Goal: Task Accomplishment & Management: Use online tool/utility

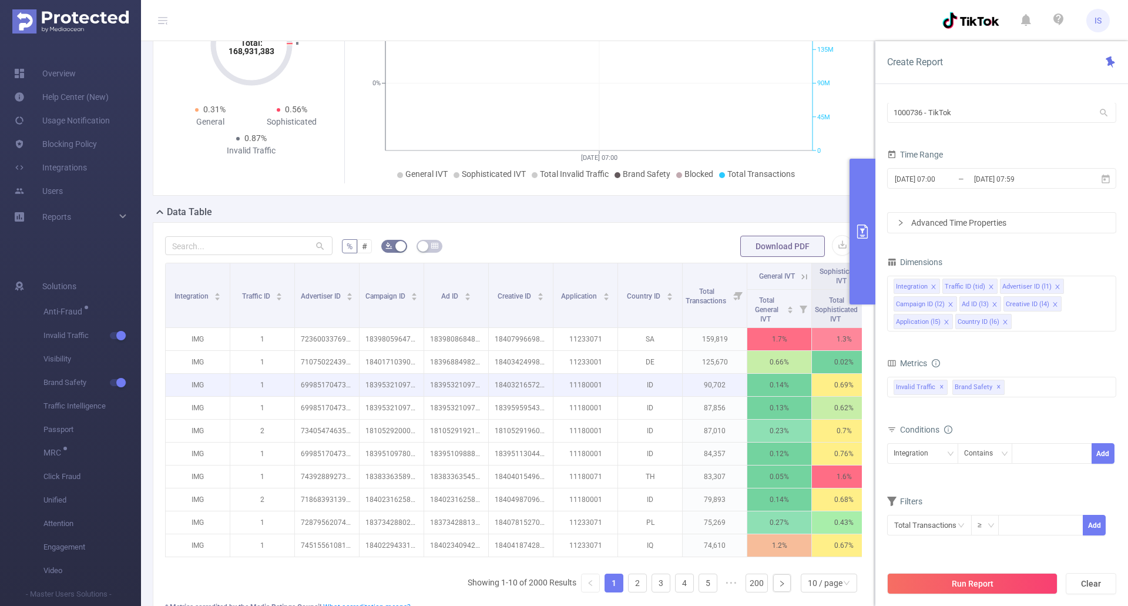
scroll to position [176, 0]
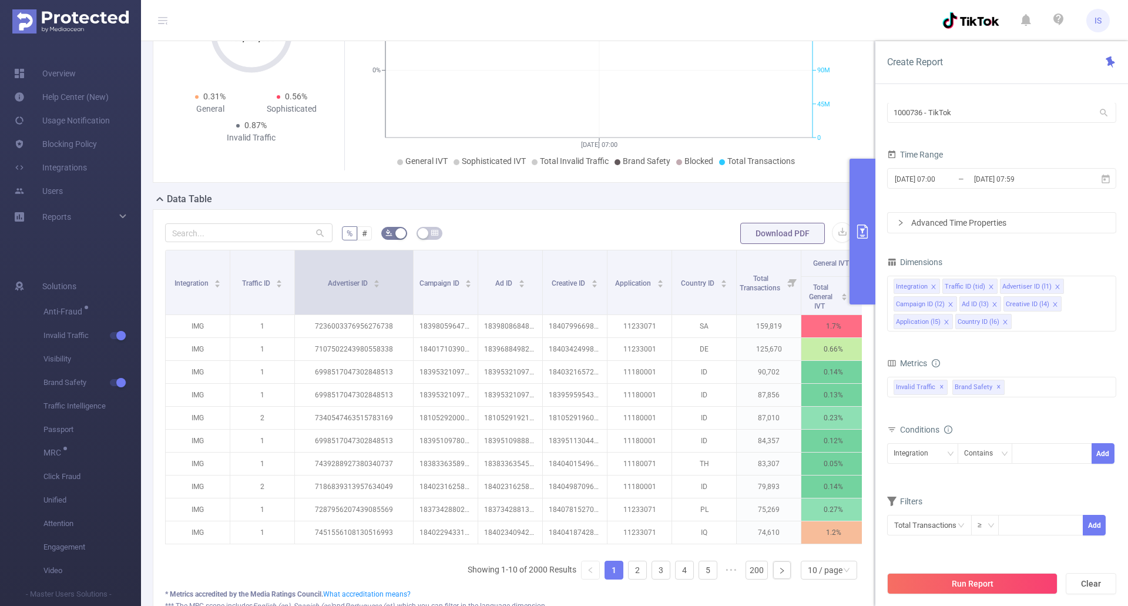
drag, startPoint x: 359, startPoint y: 294, endPoint x: 413, endPoint y: 290, distance: 54.3
click at [413, 290] on span at bounding box center [413, 282] width 6 height 64
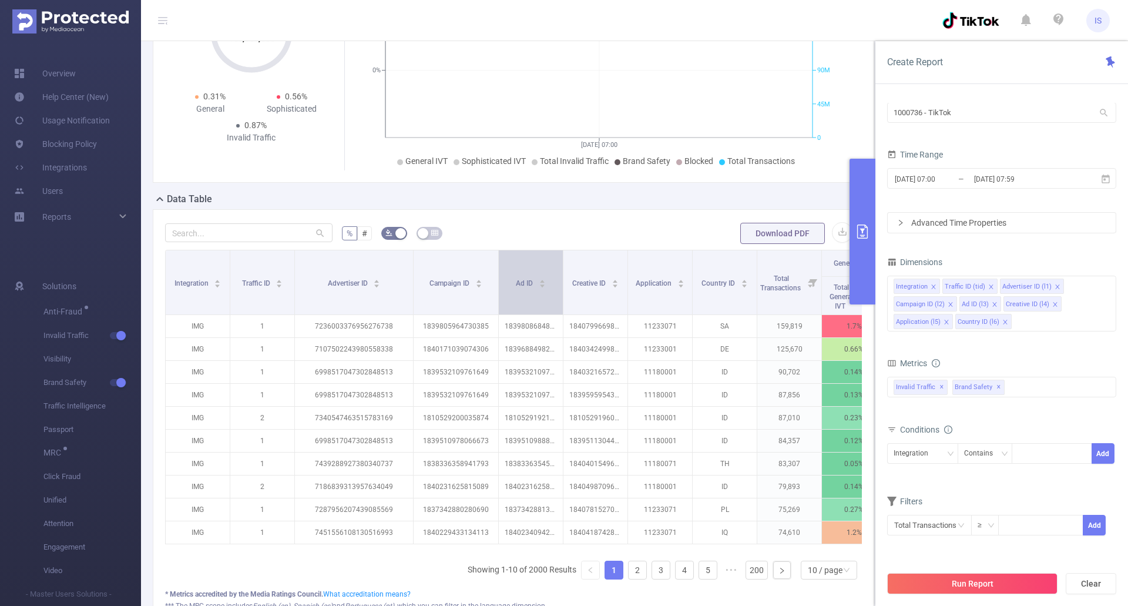
drag, startPoint x: 476, startPoint y: 294, endPoint x: 497, endPoint y: 296, distance: 20.6
click at [497, 296] on span at bounding box center [498, 282] width 6 height 64
drag, startPoint x: 974, startPoint y: 114, endPoint x: 877, endPoint y: 112, distance: 97.0
click at [877, 112] on div "PID 1000736 - TikTok 1000736 - TikTok Time Range [DATE] 07:00 _ [DATE] 07:59 Ad…" at bounding box center [1002, 358] width 253 height 535
type input "9"
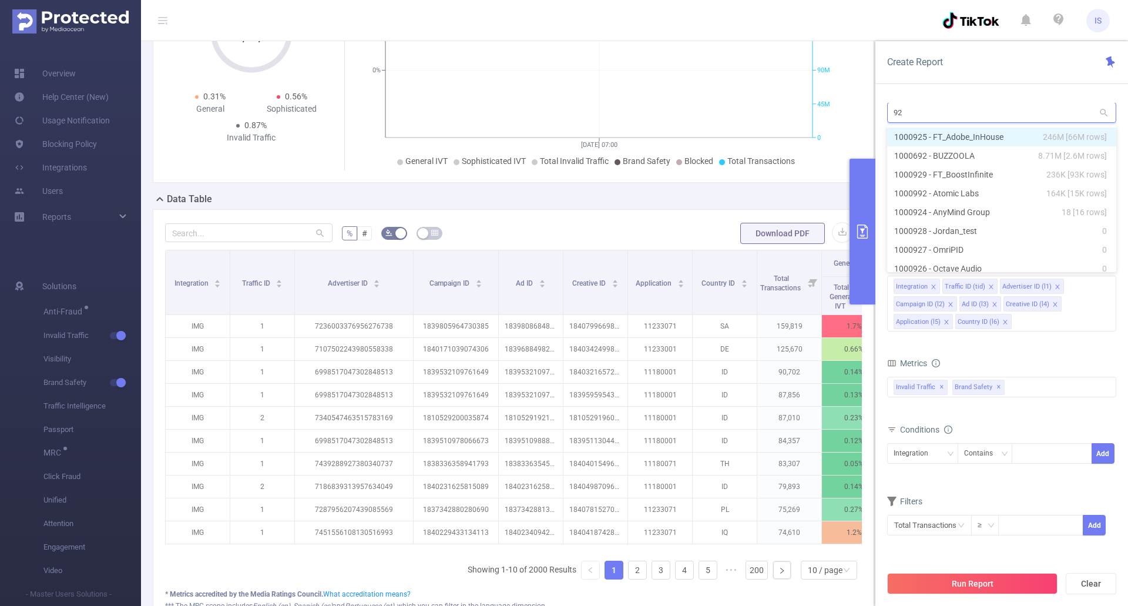
type input "925"
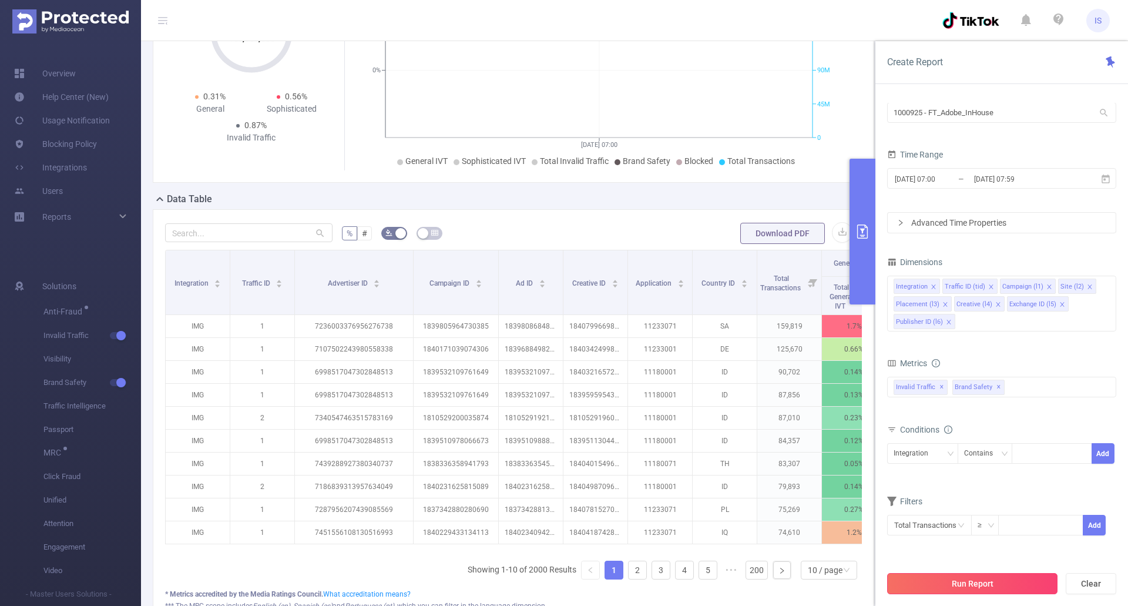
click at [959, 585] on button "Run Report" at bounding box center [972, 583] width 170 height 21
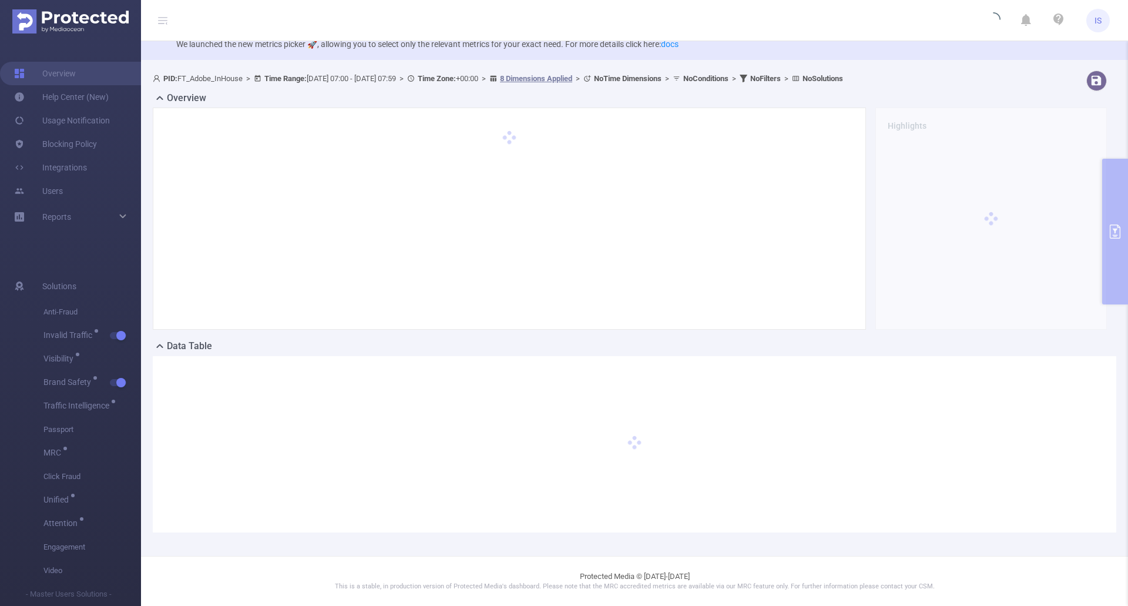
scroll to position [29, 0]
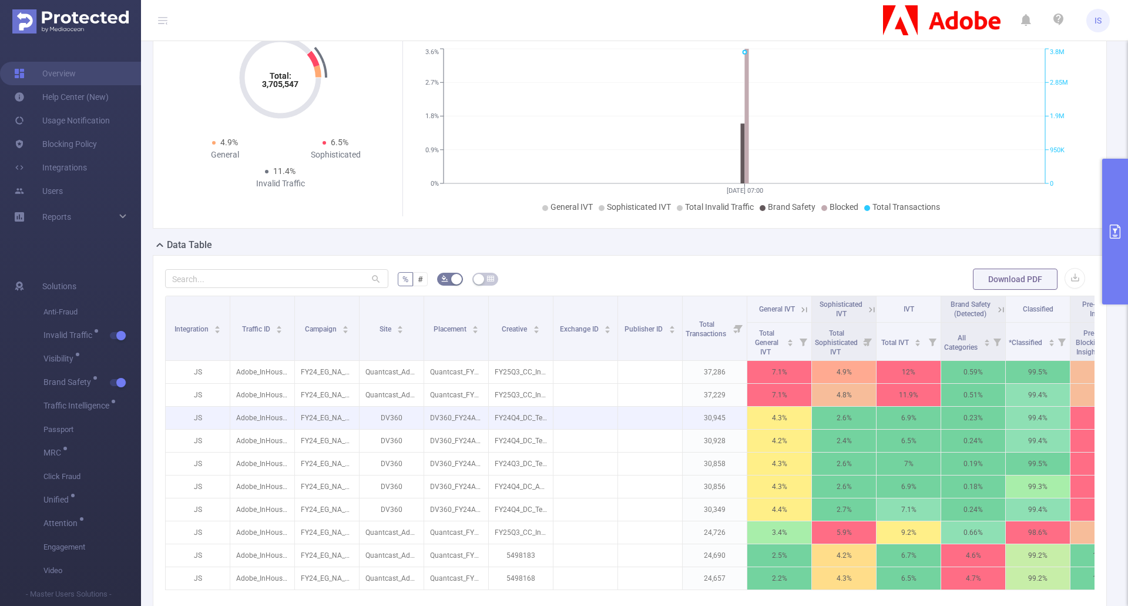
scroll to position [206, 0]
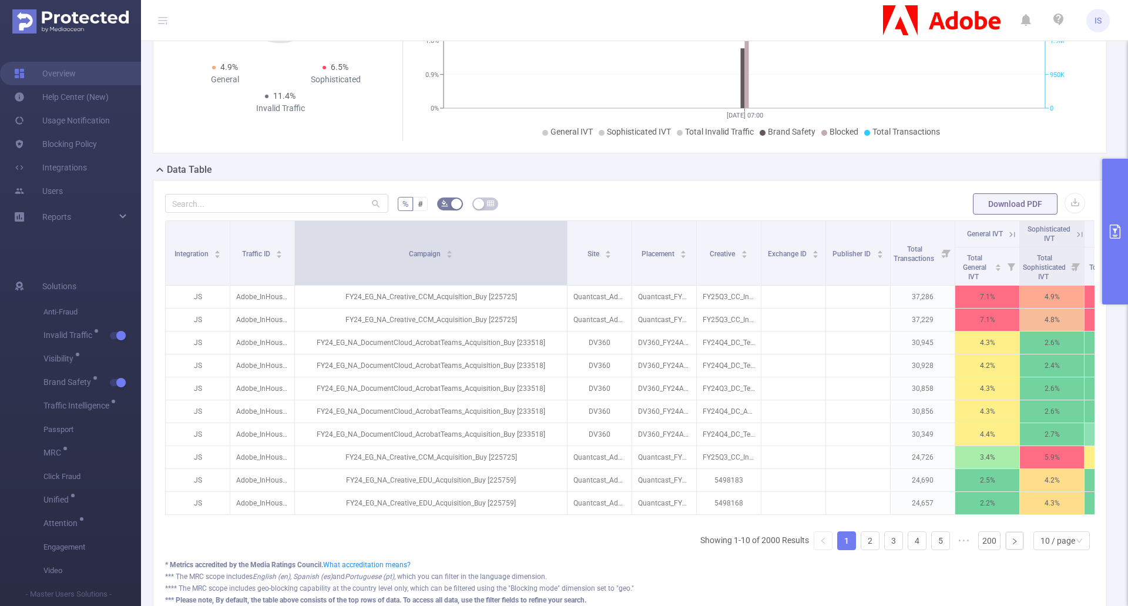
drag, startPoint x: 357, startPoint y: 254, endPoint x: 567, endPoint y: 253, distance: 209.8
click at [567, 253] on span at bounding box center [567, 253] width 6 height 64
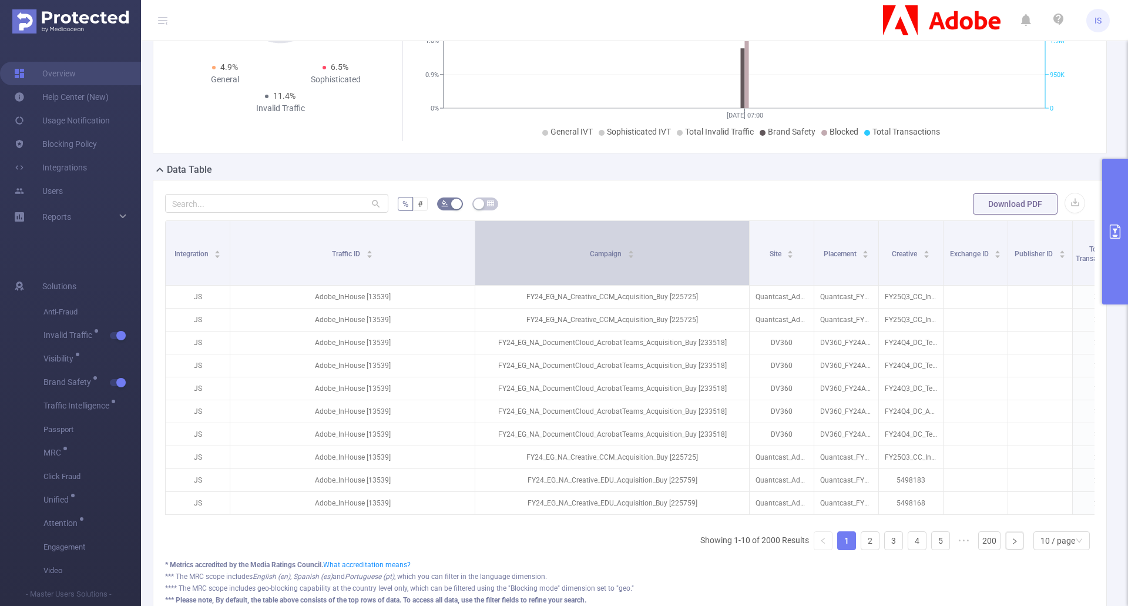
drag, startPoint x: 294, startPoint y: 259, endPoint x: 474, endPoint y: 259, distance: 180.4
click at [474, 259] on span at bounding box center [475, 253] width 6 height 64
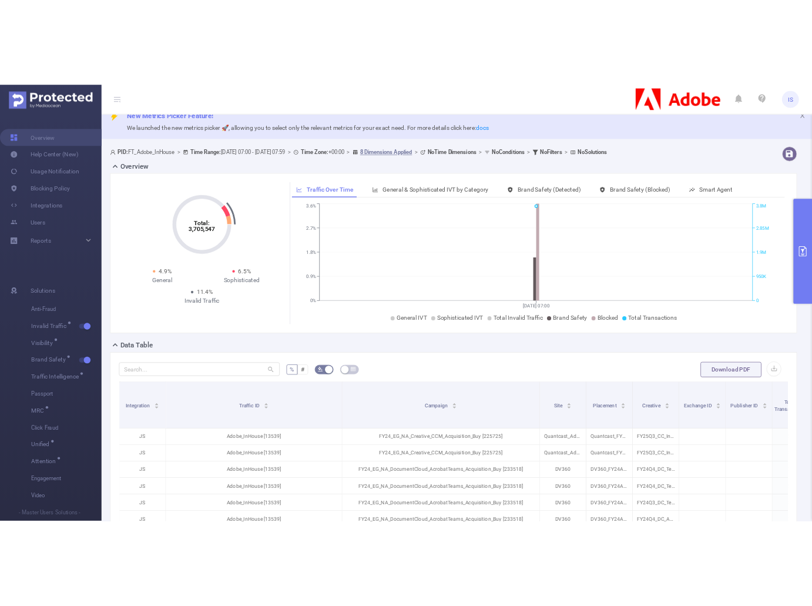
scroll to position [0, 0]
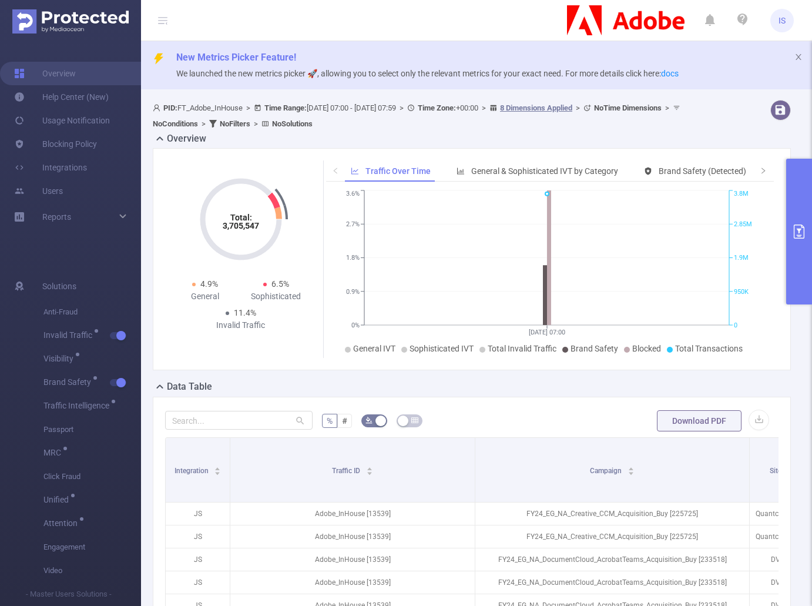
click at [797, 217] on button "primary" at bounding box center [799, 232] width 26 height 146
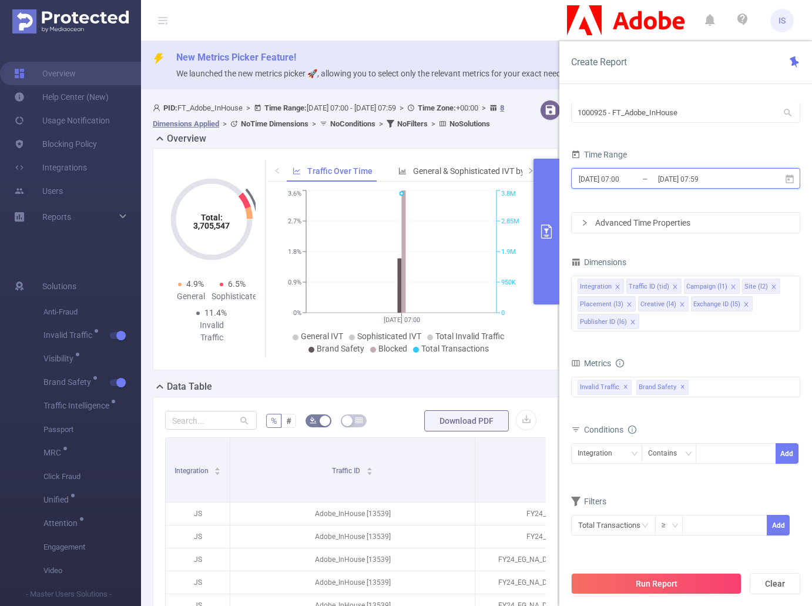
click at [792, 178] on icon at bounding box center [790, 179] width 11 height 11
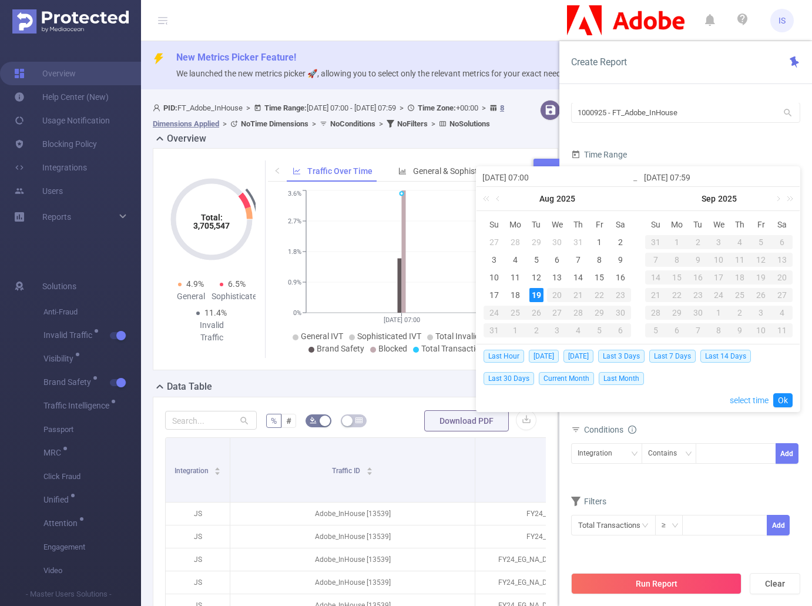
click at [748, 400] on link "select time" at bounding box center [749, 400] width 39 height 22
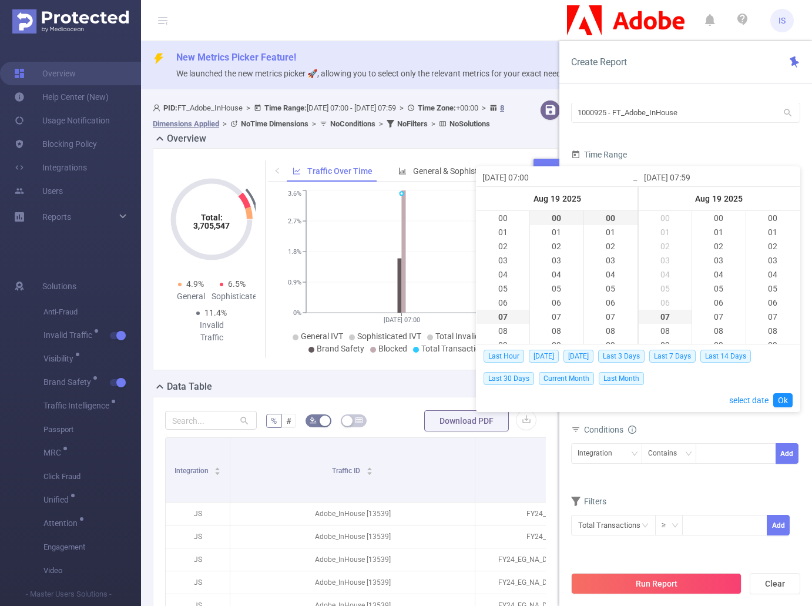
scroll to position [832, 0]
click at [663, 234] on li "08" at bounding box center [665, 232] width 53 height 14
type input "[DATE] 08:59"
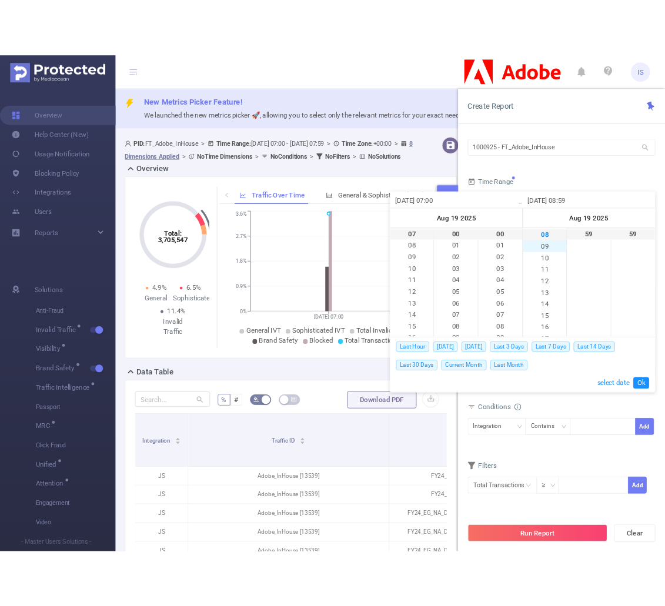
scroll to position [113, 0]
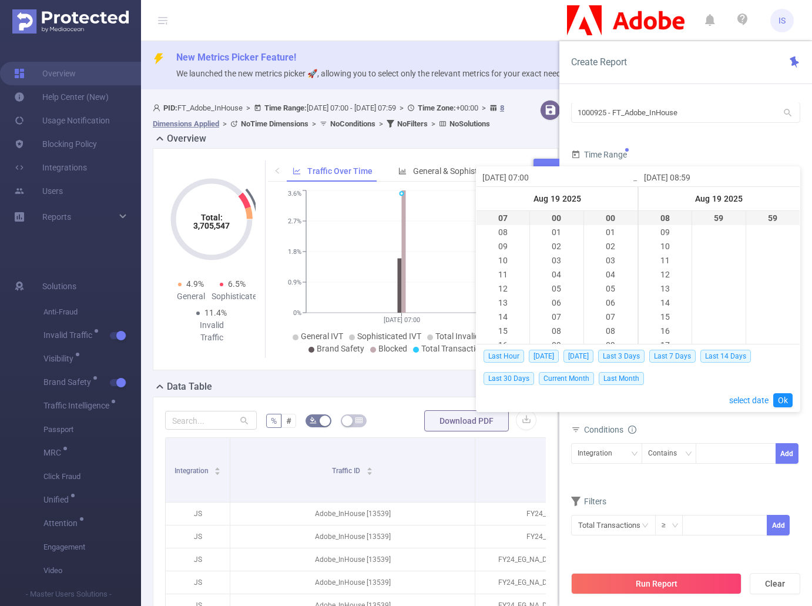
click at [787, 398] on link "Ok" at bounding box center [782, 400] width 19 height 14
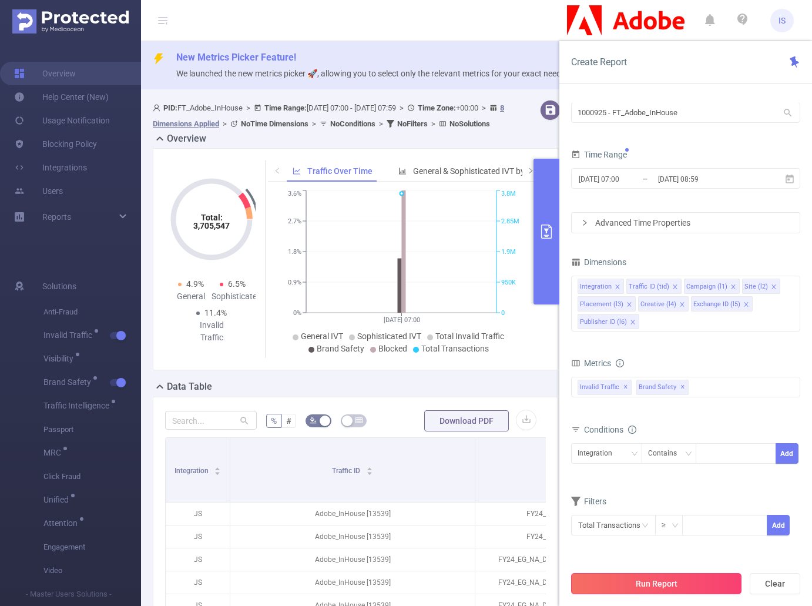
click at [676, 580] on button "Run Report" at bounding box center [656, 583] width 170 height 21
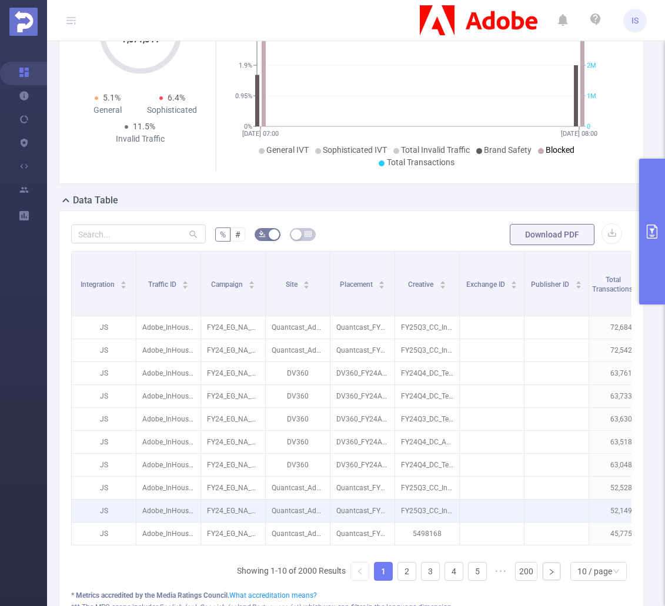
scroll to position [235, 0]
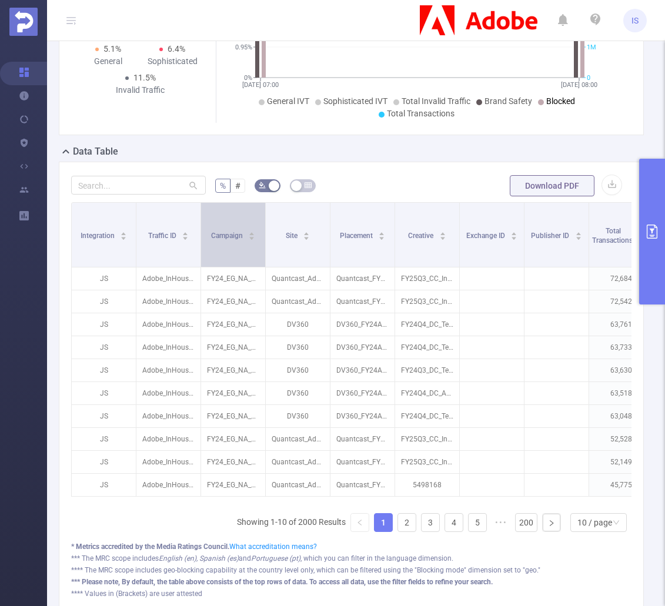
drag, startPoint x: 201, startPoint y: 243, endPoint x: 207, endPoint y: 243, distance: 6.5
click at [211, 240] on div "Campaign" at bounding box center [233, 235] width 45 height 12
click at [218, 240] on div "Campaign" at bounding box center [233, 235] width 45 height 12
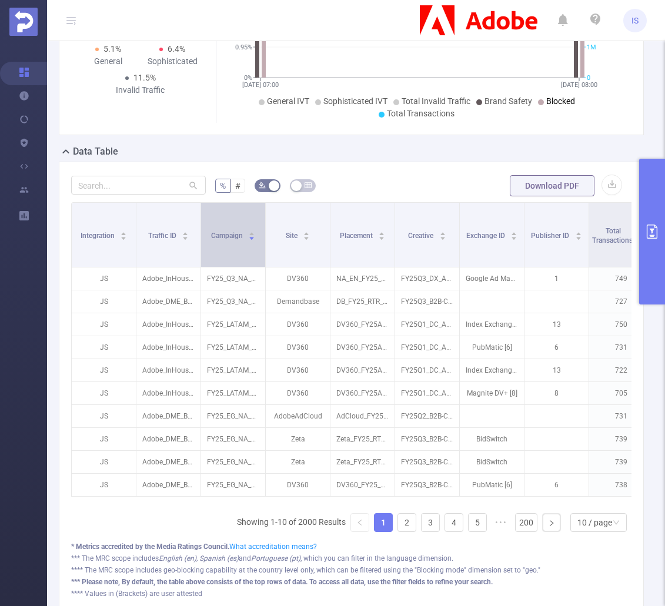
click at [216, 240] on div "Campaign" at bounding box center [233, 235] width 45 height 12
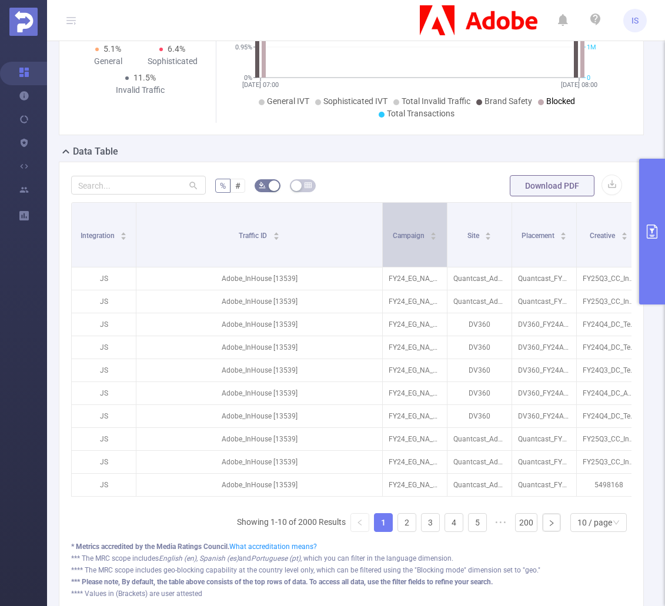
drag, startPoint x: 200, startPoint y: 245, endPoint x: 382, endPoint y: 253, distance: 181.8
click at [382, 253] on span at bounding box center [382, 235] width 6 height 64
click at [651, 230] on icon "primary" at bounding box center [652, 232] width 11 height 14
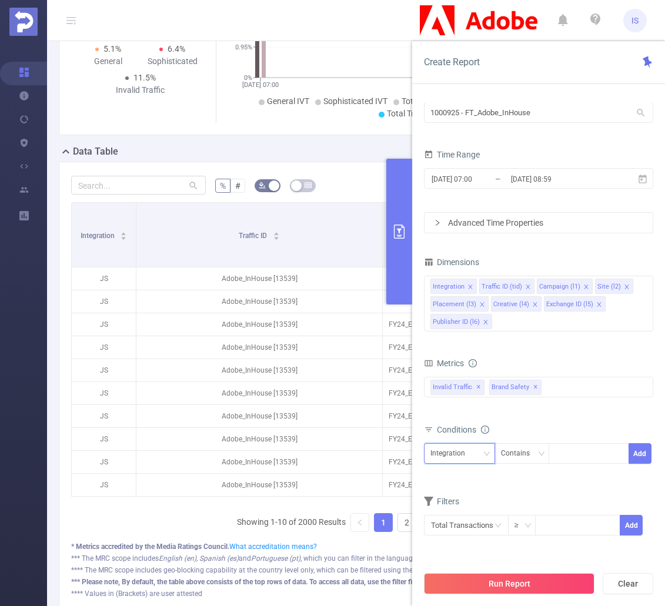
click at [465, 458] on div "Integration" at bounding box center [451, 453] width 43 height 19
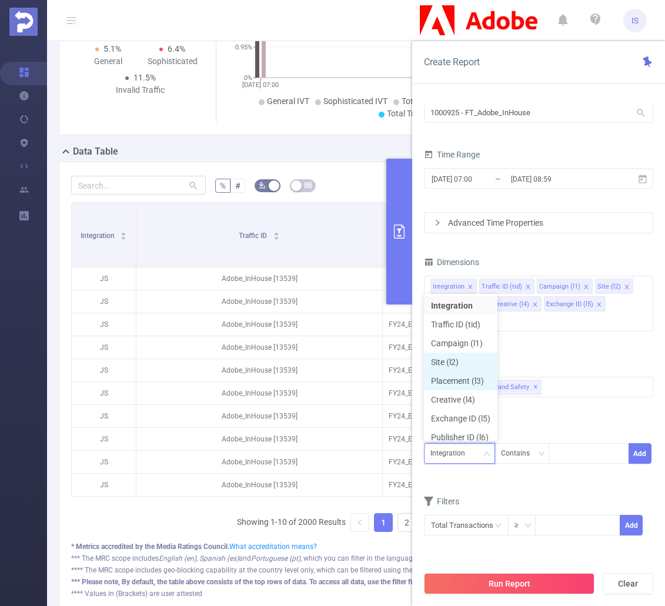
scroll to position [6, 0]
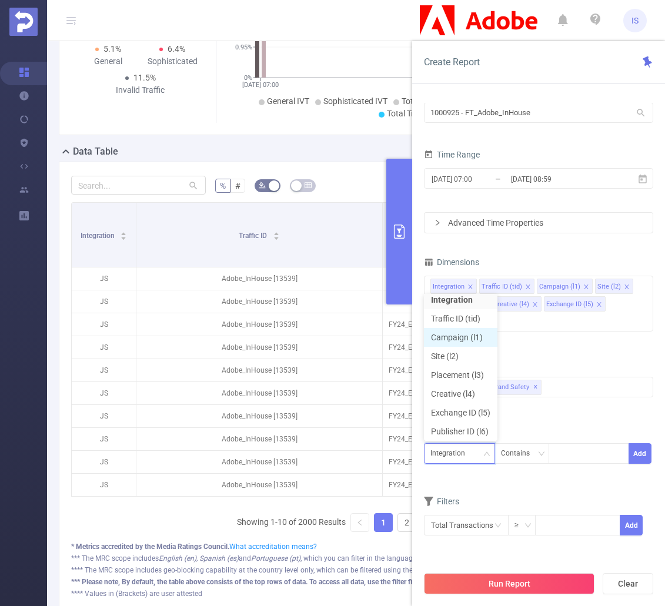
drag, startPoint x: 455, startPoint y: 337, endPoint x: 473, endPoint y: 349, distance: 20.9
click at [456, 337] on li "Campaign (l1)" at bounding box center [460, 337] width 73 height 19
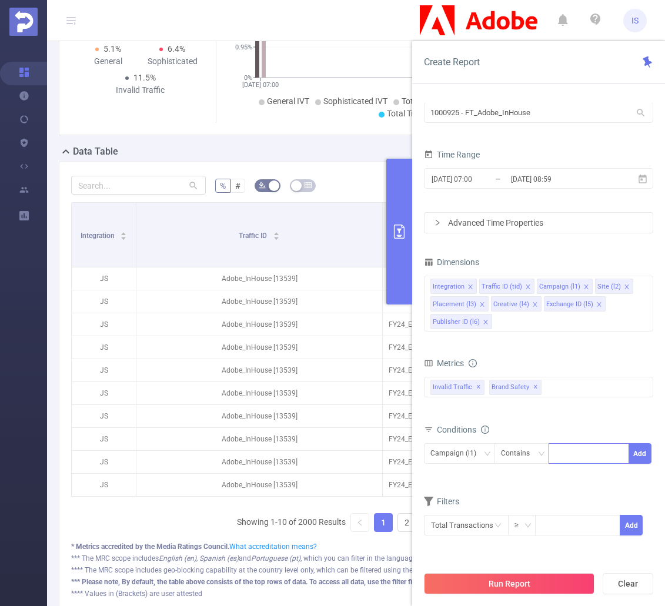
click at [565, 458] on div at bounding box center [589, 453] width 68 height 19
click at [532, 447] on div "Contains" at bounding box center [519, 453] width 37 height 19
click at [542, 473] on li "Contains" at bounding box center [533, 477] width 78 height 19
click at [591, 447] on div at bounding box center [589, 453] width 68 height 19
type input "FY24"
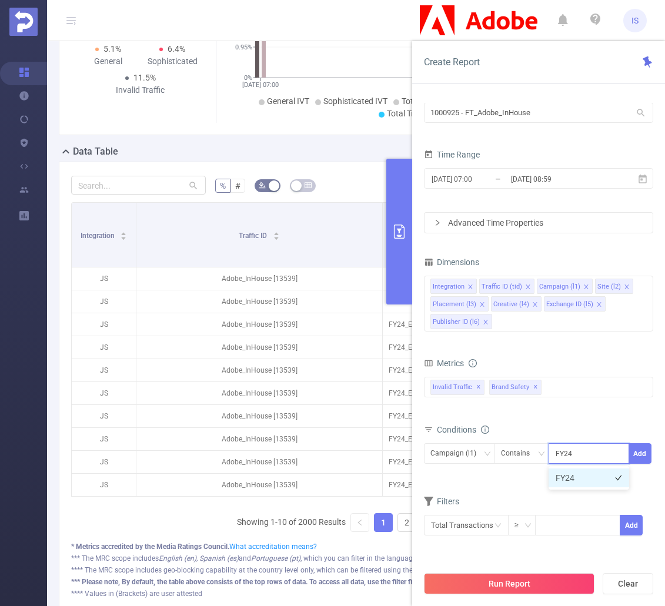
click at [587, 475] on li "FY24" at bounding box center [588, 477] width 81 height 19
click at [640, 454] on button "Add" at bounding box center [639, 453] width 23 height 21
